Goal: Task Accomplishment & Management: Use online tool/utility

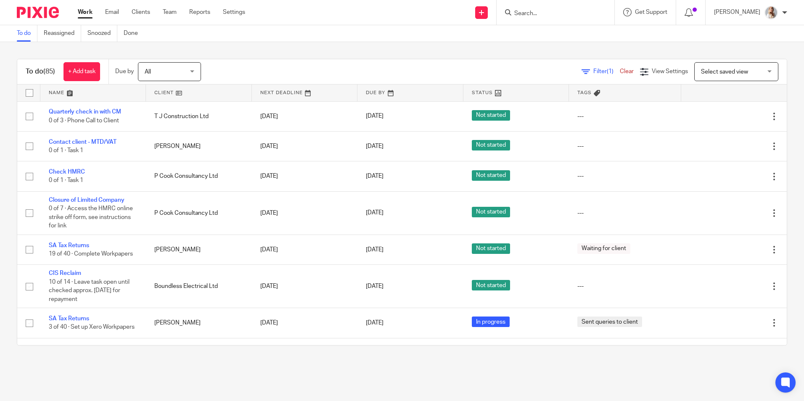
click at [537, 14] on input "Search" at bounding box center [551, 14] width 76 height 8
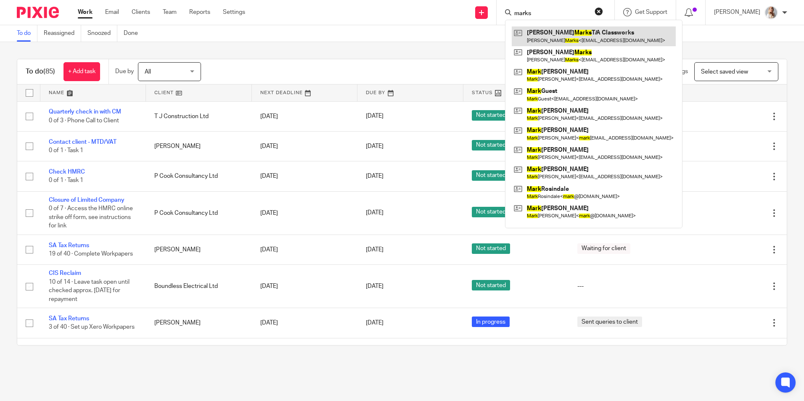
type input "marks"
click at [565, 31] on link at bounding box center [593, 35] width 164 height 19
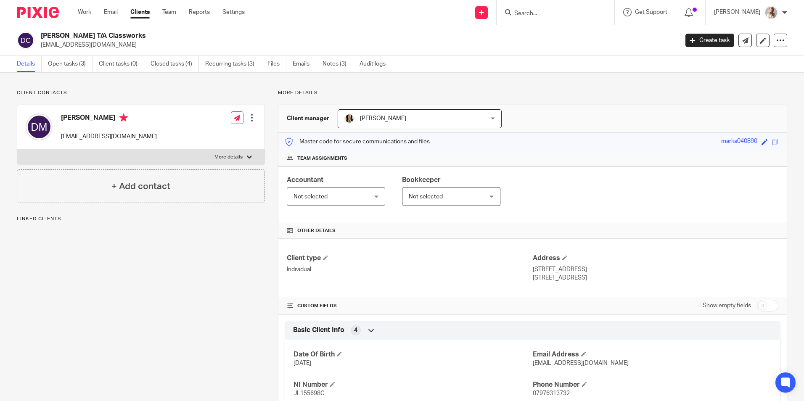
drag, startPoint x: 82, startPoint y: 49, endPoint x: 41, endPoint y: 49, distance: 40.8
click at [41, 49] on p "[EMAIL_ADDRESS][DOMAIN_NAME]" at bounding box center [357, 45] width 632 height 8
copy p "[EMAIL_ADDRESS][DOMAIN_NAME]"
click at [76, 66] on link "Open tasks (3)" at bounding box center [70, 64] width 45 height 16
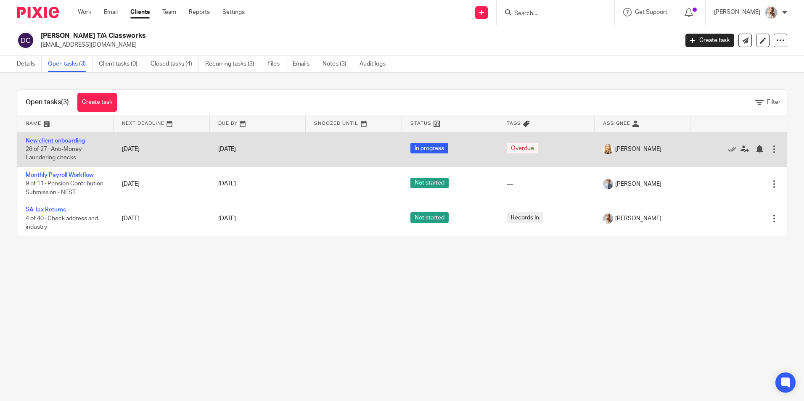
click at [32, 141] on link "New client onboarding" at bounding box center [55, 141] width 59 height 6
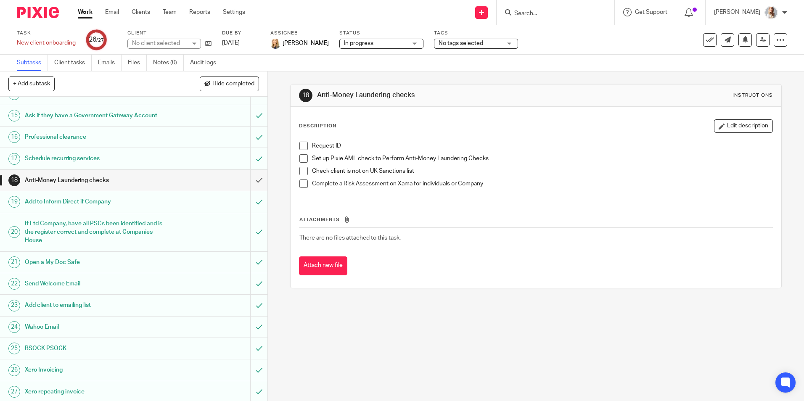
scroll to position [313, 0]
click at [84, 15] on link "Work" at bounding box center [85, 12] width 15 height 8
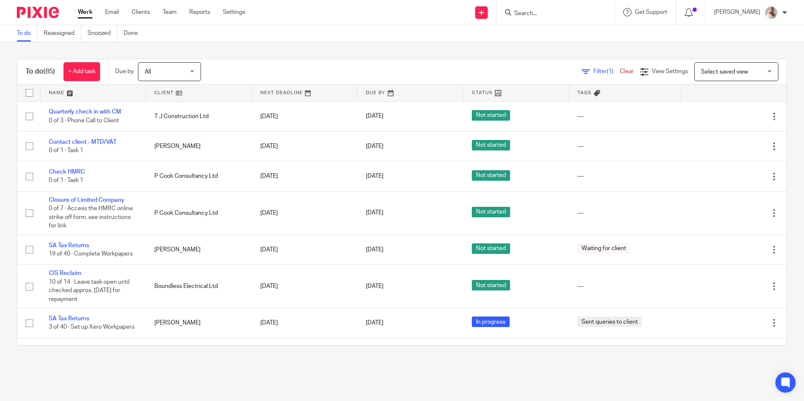
click at [552, 13] on input "Search" at bounding box center [551, 14] width 76 height 8
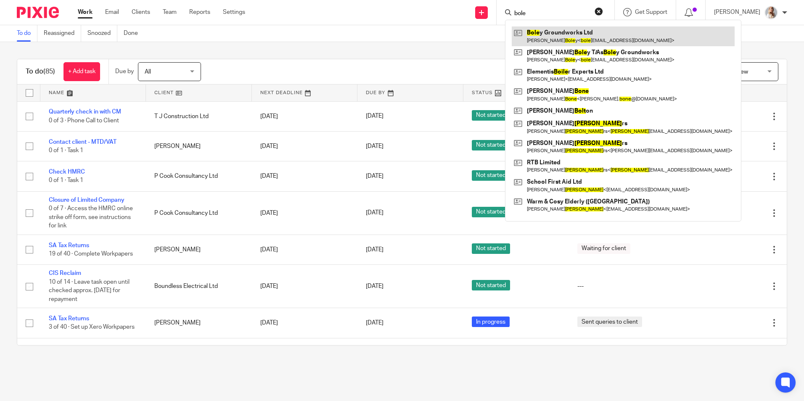
type input "bole"
click at [551, 34] on link at bounding box center [622, 35] width 223 height 19
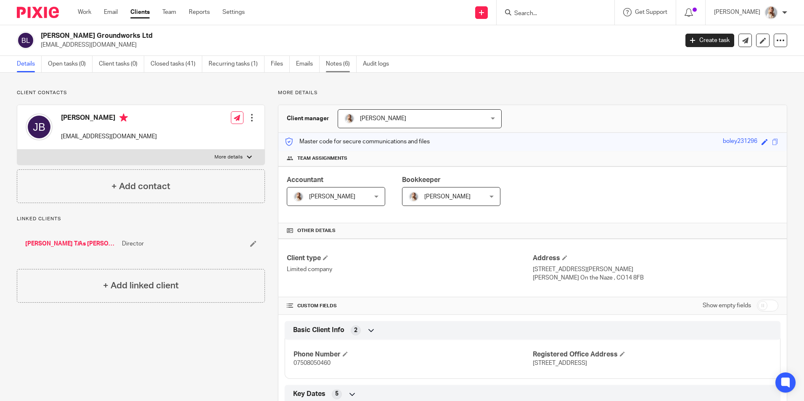
click at [329, 66] on link "Notes (6)" at bounding box center [341, 64] width 31 height 16
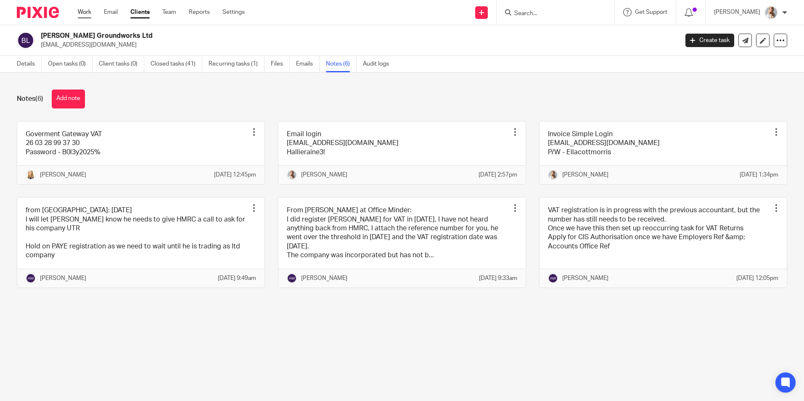
click at [82, 12] on link "Work" at bounding box center [84, 12] width 13 height 8
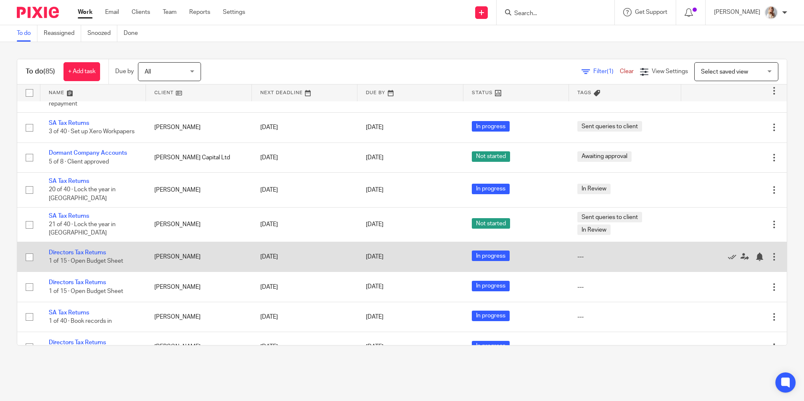
scroll to position [210, 0]
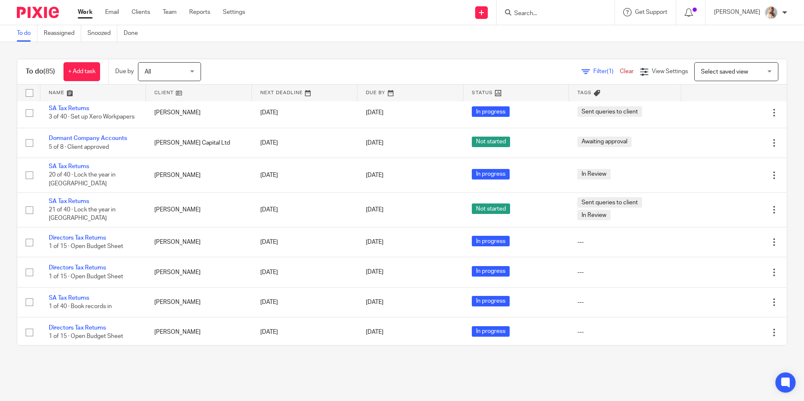
click at [539, 18] on form at bounding box center [558, 12] width 90 height 11
click at [540, 15] on input "Search" at bounding box center [551, 14] width 76 height 8
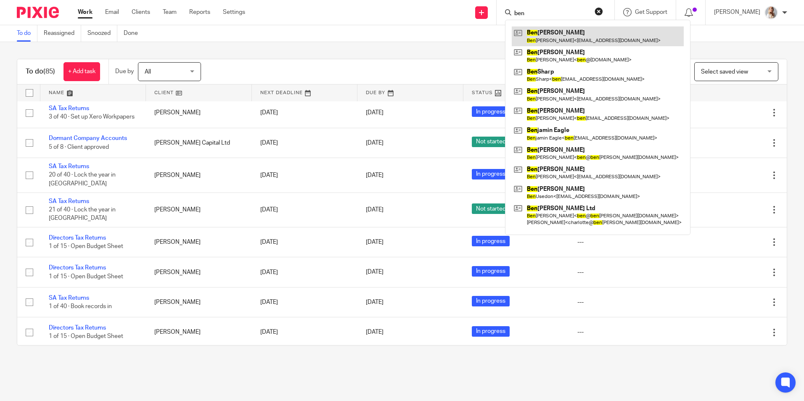
type input "ben"
click at [538, 34] on link at bounding box center [597, 35] width 172 height 19
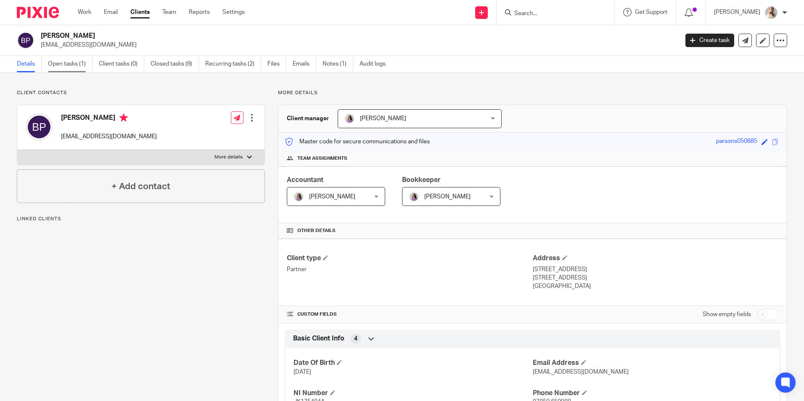
click at [82, 57] on link "Open tasks (1)" at bounding box center [70, 64] width 45 height 16
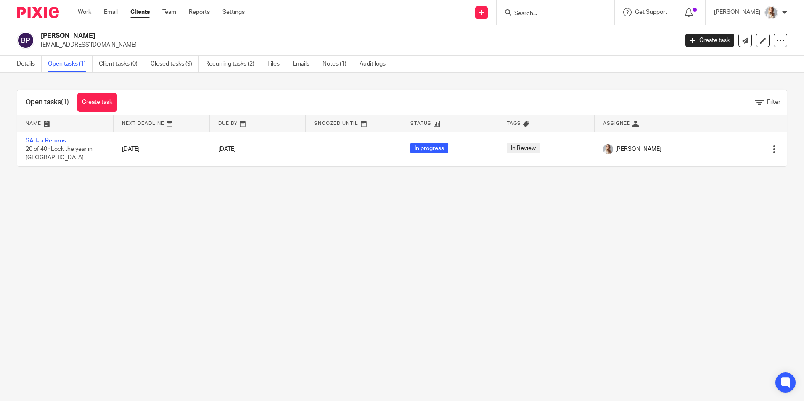
click at [531, 14] on input "Search" at bounding box center [551, 14] width 76 height 8
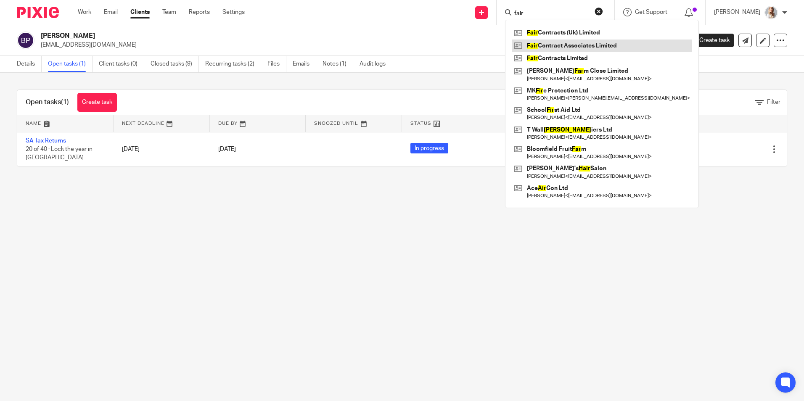
type input "fair"
click at [625, 48] on link at bounding box center [601, 46] width 180 height 13
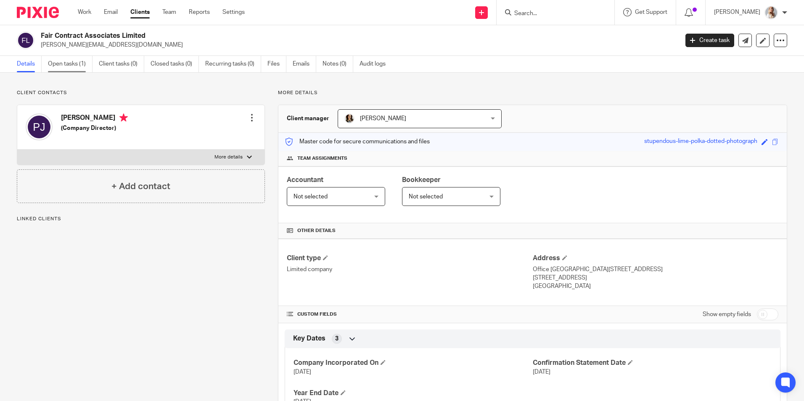
click at [57, 68] on link "Open tasks (1)" at bounding box center [70, 64] width 45 height 16
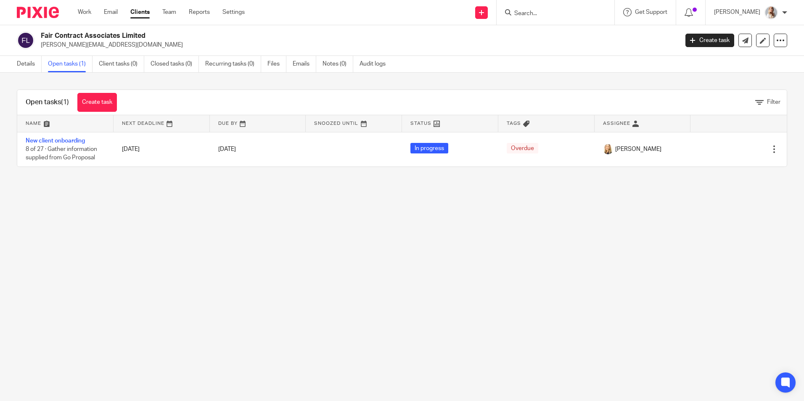
click at [76, 9] on div "Work Email Clients Team Reports Settings Work Email Clients Team Reports Settin…" at bounding box center [163, 12] width 188 height 25
click at [79, 14] on link "Work" at bounding box center [84, 12] width 13 height 8
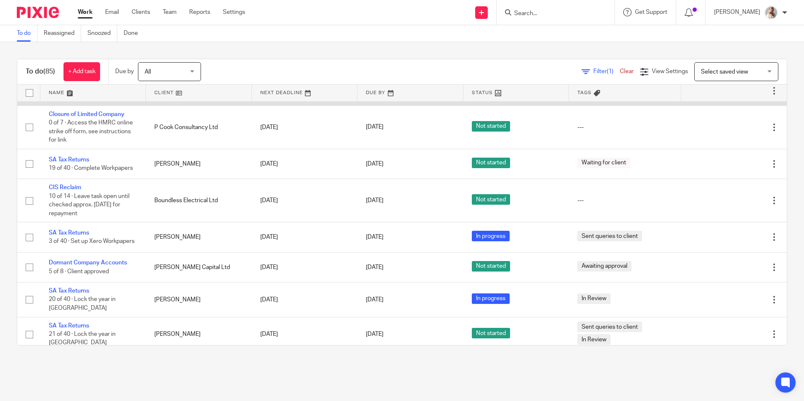
scroll to position [126, 0]
